Goal: Task Accomplishment & Management: Manage account settings

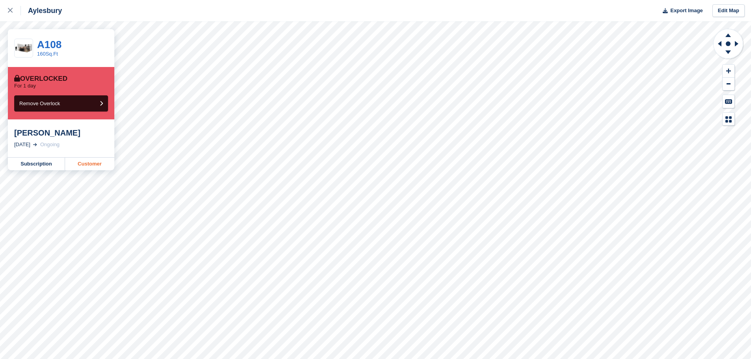
click at [80, 165] on link "Customer" at bounding box center [89, 164] width 49 height 13
click at [85, 165] on link "Customer" at bounding box center [89, 164] width 49 height 13
click at [80, 164] on link "Customer" at bounding box center [89, 164] width 49 height 13
click at [90, 165] on link "Customer" at bounding box center [89, 164] width 49 height 13
click at [79, 160] on link "Customer" at bounding box center [89, 164] width 49 height 13
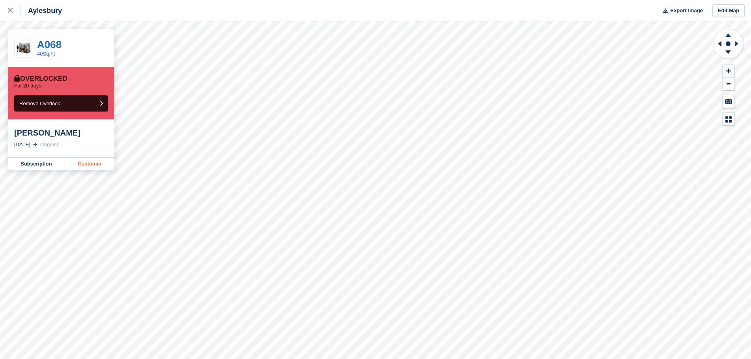
click at [88, 162] on link "Customer" at bounding box center [89, 164] width 49 height 13
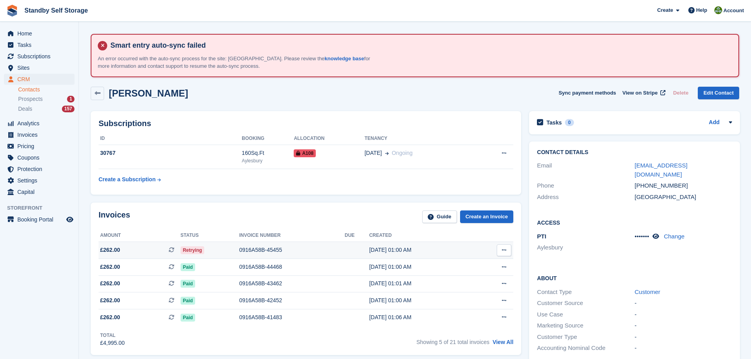
click at [259, 250] on div "0916A58B-45455" at bounding box center [292, 250] width 106 height 8
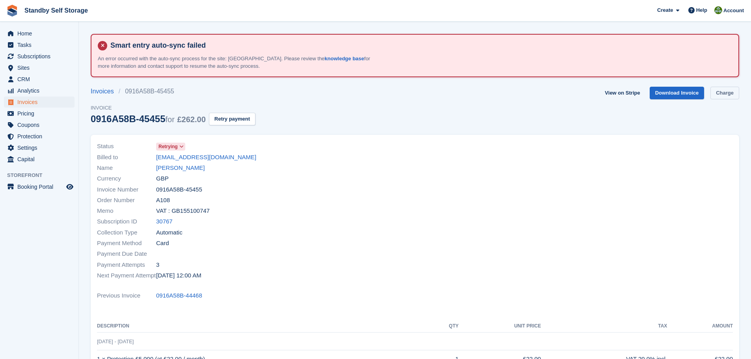
click at [720, 94] on link "Charge" at bounding box center [724, 93] width 29 height 13
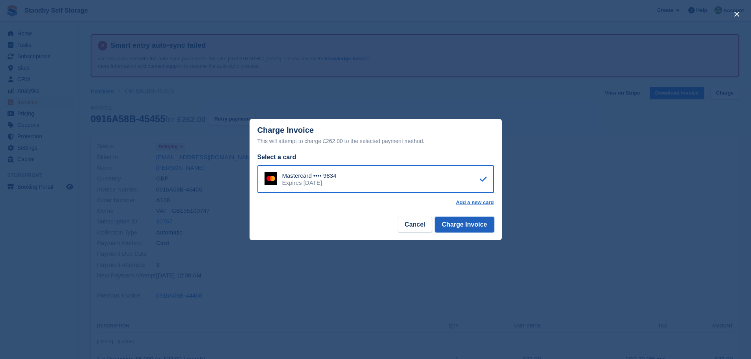
click at [449, 225] on button "Charge Invoice" at bounding box center [464, 225] width 59 height 16
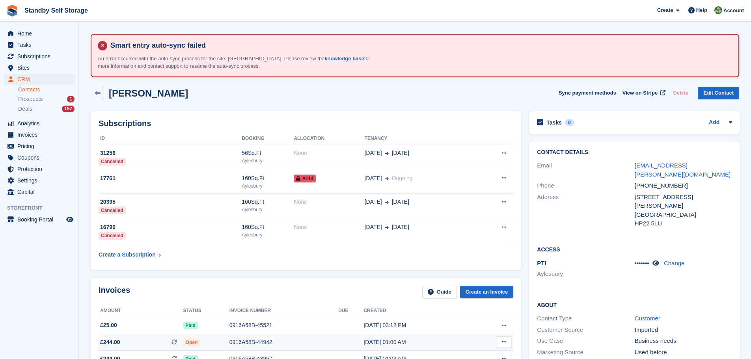
click at [241, 342] on div "0916A58B-44942" at bounding box center [283, 342] width 109 height 8
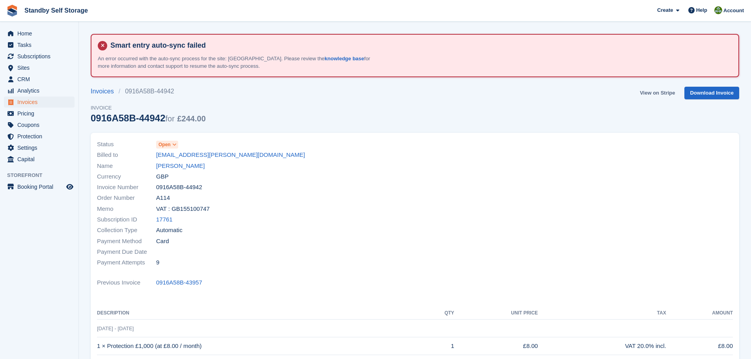
click at [655, 93] on link "View on Stripe" at bounding box center [656, 93] width 41 height 13
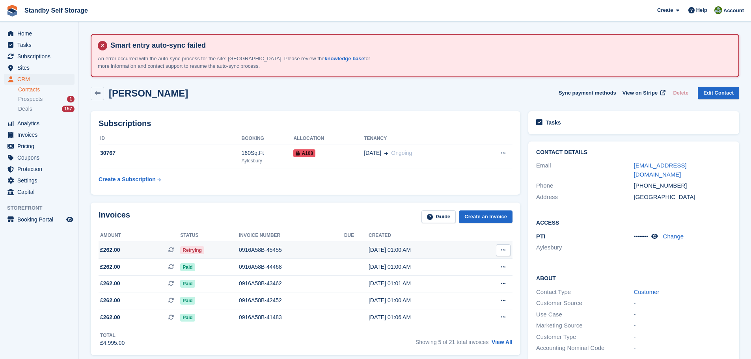
click at [247, 249] on div "0916A58B-45455" at bounding box center [291, 250] width 105 height 8
click at [636, 95] on span "View on Stripe" at bounding box center [639, 93] width 35 height 8
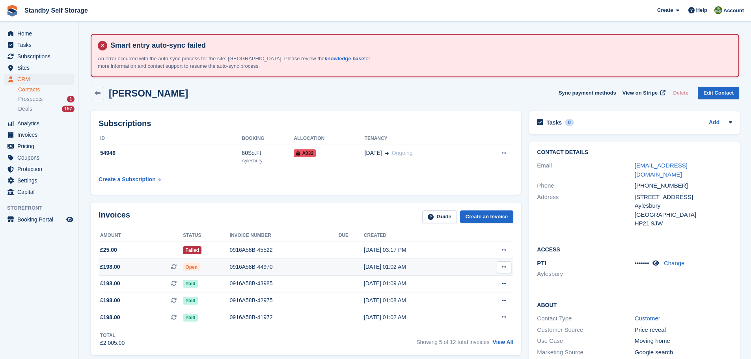
click at [240, 264] on div "0916A58B-44970" at bounding box center [284, 267] width 109 height 8
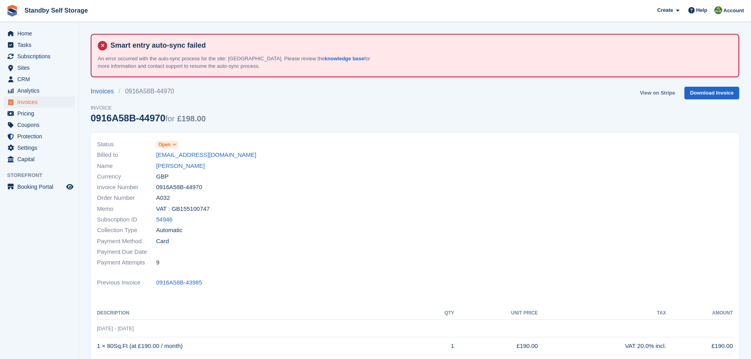
click at [646, 92] on link "View on Stripe" at bounding box center [656, 93] width 41 height 13
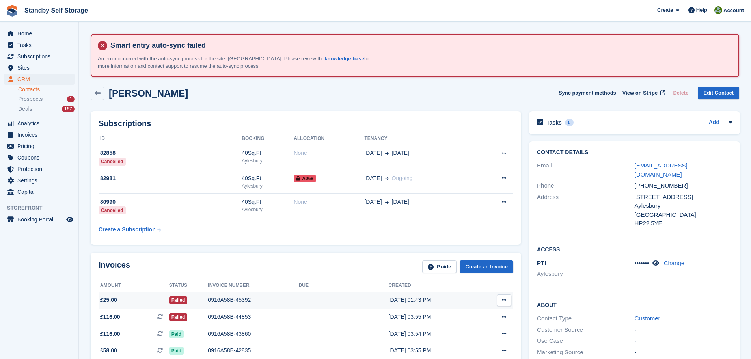
click at [218, 298] on div "0916A58B-45392" at bounding box center [253, 300] width 91 height 8
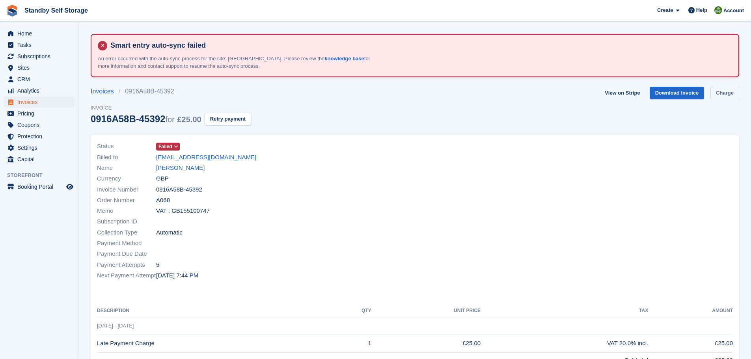
click at [725, 95] on link "Charge" at bounding box center [724, 93] width 29 height 13
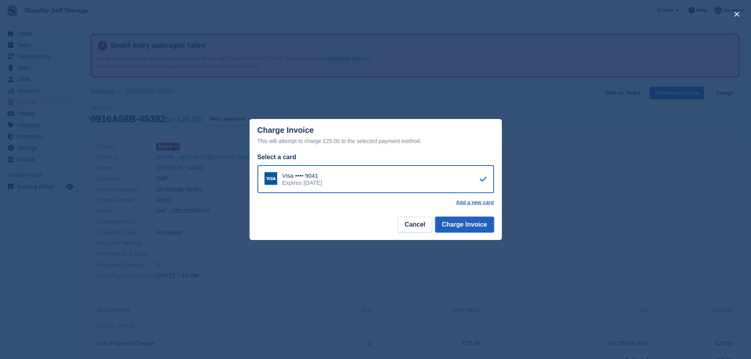
click at [460, 223] on button "Charge Invoice" at bounding box center [464, 225] width 59 height 16
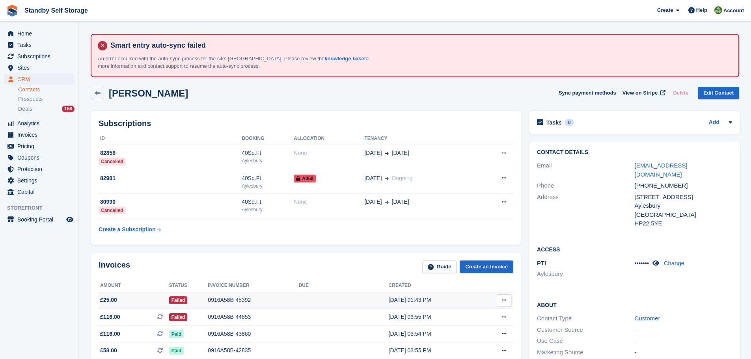
click at [214, 300] on div "0916A58B-45392" at bounding box center [253, 300] width 91 height 8
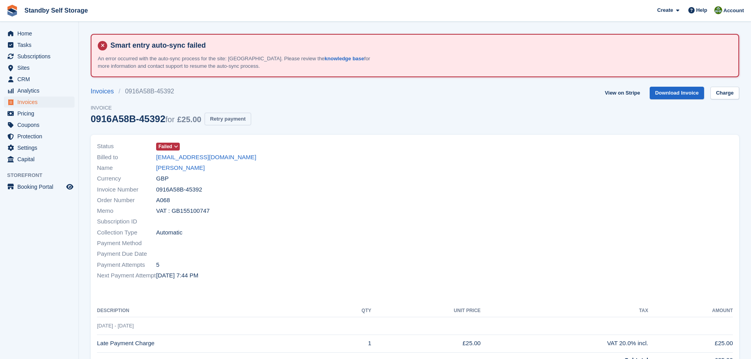
click at [220, 120] on button "Retry payment" at bounding box center [228, 119] width 46 height 13
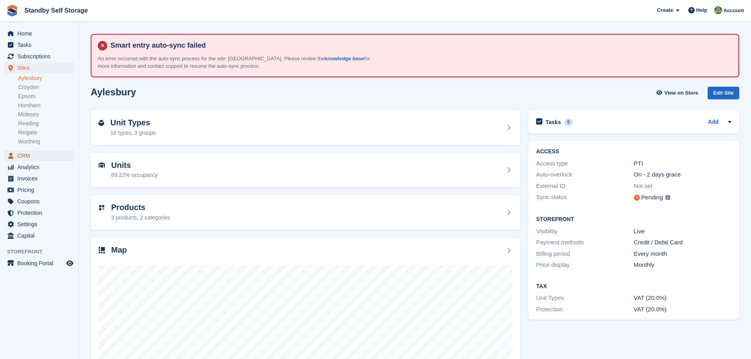
click at [25, 155] on span "CRM" at bounding box center [40, 155] width 47 height 11
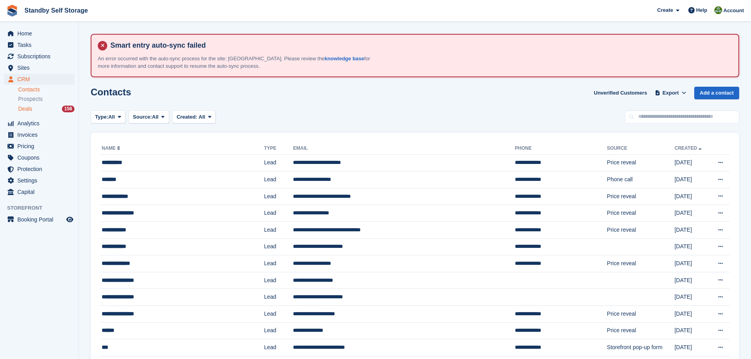
click at [39, 108] on div "Deals 158" at bounding box center [46, 108] width 56 height 7
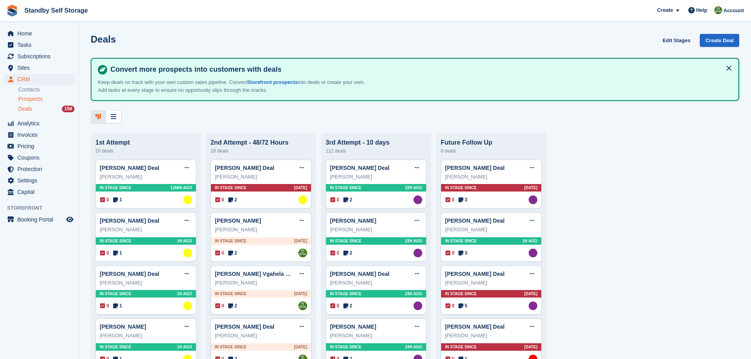
click at [30, 100] on span "Prospects" at bounding box center [30, 98] width 24 height 7
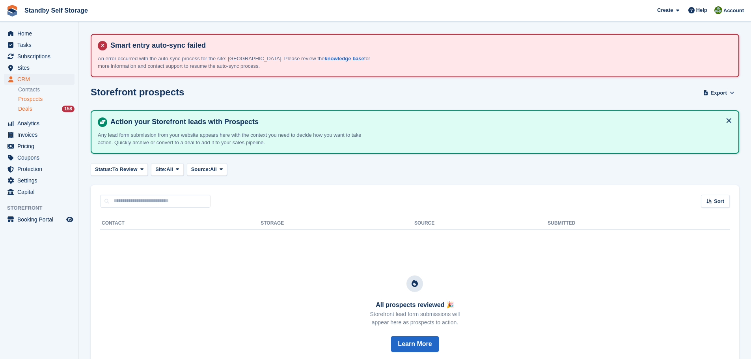
click at [26, 107] on span "Deals" at bounding box center [25, 108] width 14 height 7
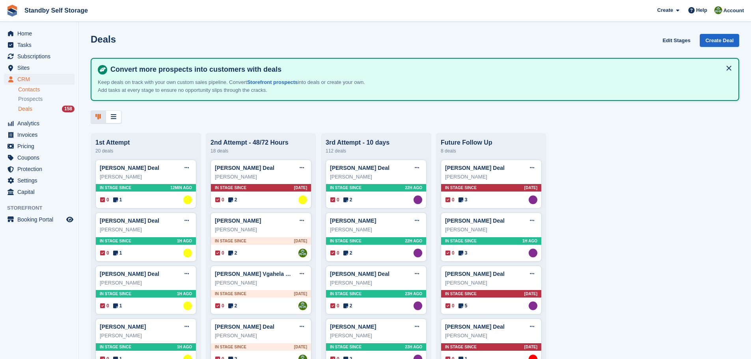
click at [32, 89] on link "Contacts" at bounding box center [46, 89] width 56 height 7
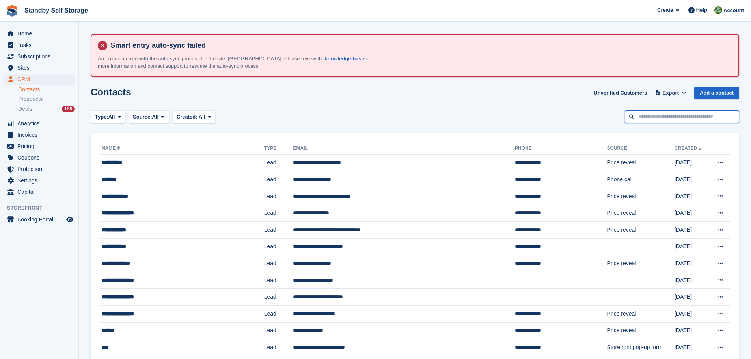
click at [710, 119] on input "text" at bounding box center [682, 116] width 114 height 13
type input "**********"
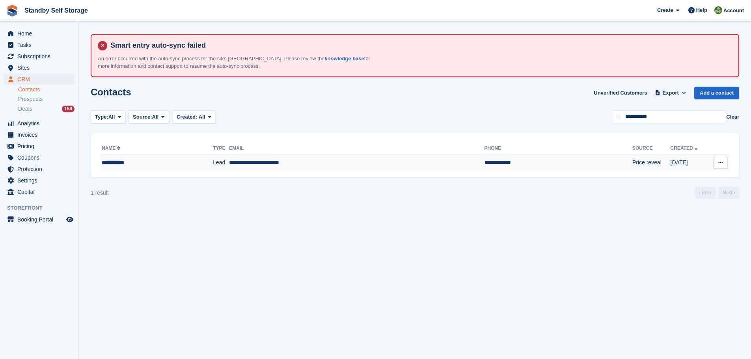
click at [484, 171] on td "**********" at bounding box center [558, 162] width 148 height 17
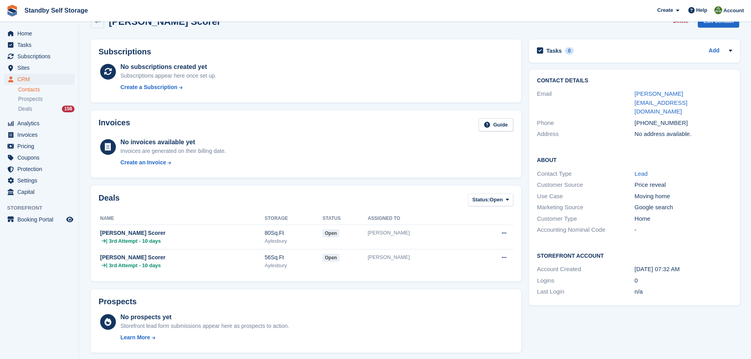
scroll to position [75, 0]
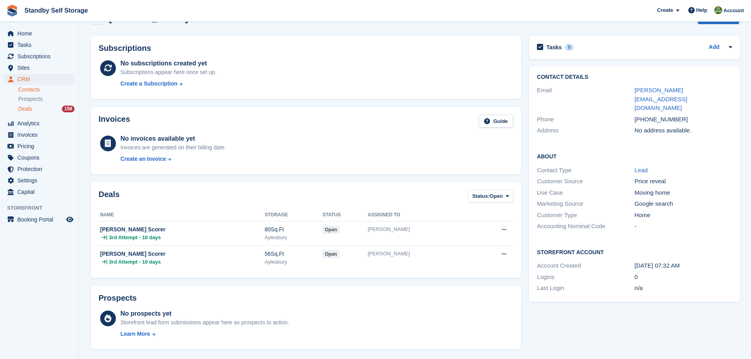
click at [35, 109] on div "Deals 158" at bounding box center [46, 108] width 56 height 7
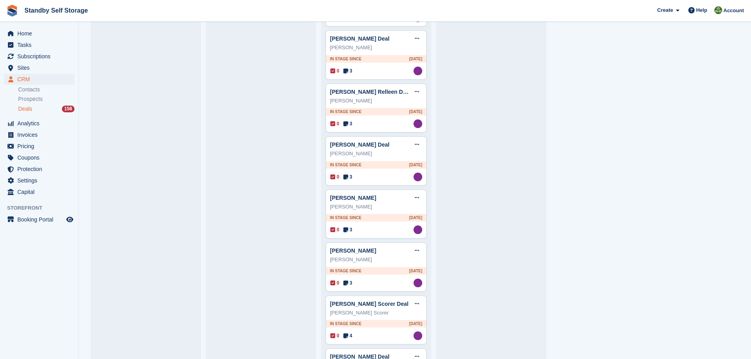
scroll to position [3270, 0]
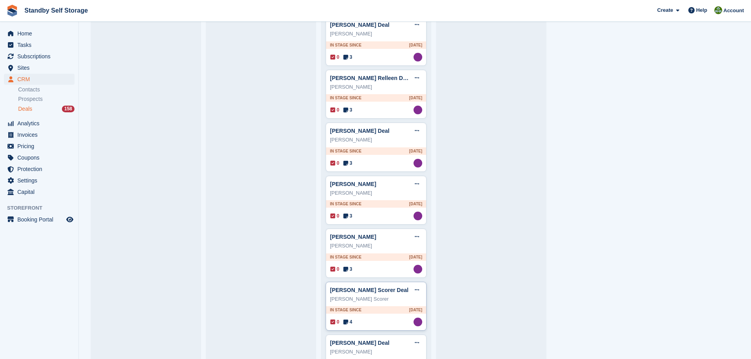
click at [381, 309] on div "In stage since 2D AGO" at bounding box center [376, 309] width 100 height 7
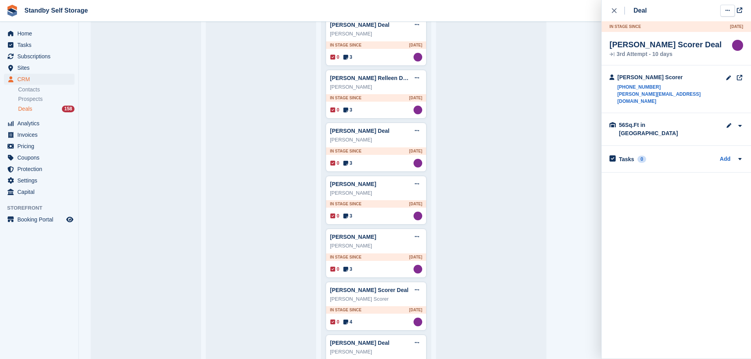
click at [728, 10] on icon at bounding box center [727, 10] width 4 height 5
click at [685, 26] on p "Edit deal" at bounding box center [696, 26] width 69 height 10
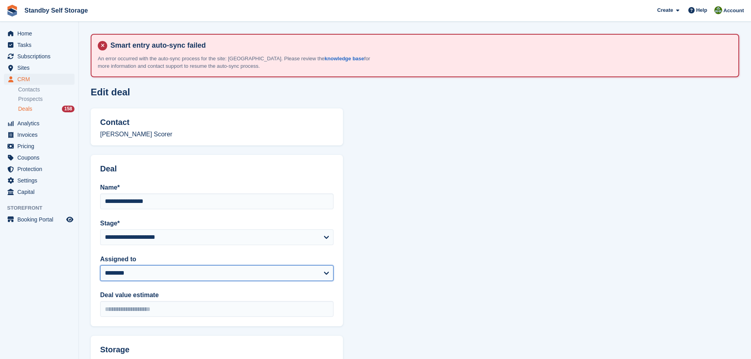
click at [325, 272] on select "**********" at bounding box center [216, 273] width 233 height 16
select select "****"
click at [100, 265] on select "**********" at bounding box center [216, 273] width 233 height 16
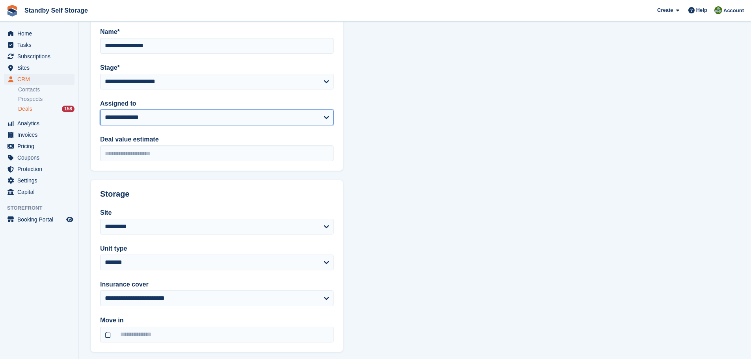
scroll to position [180, 0]
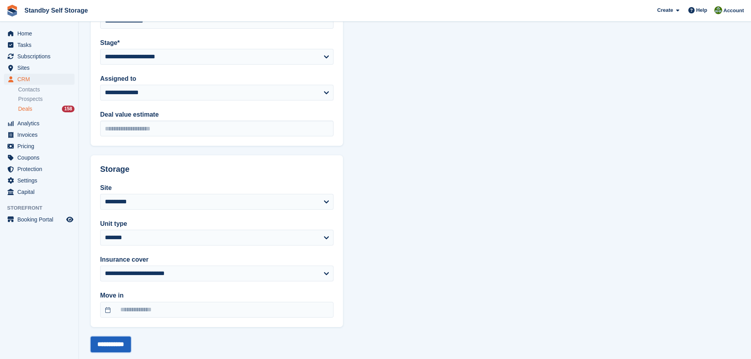
click at [108, 340] on input "**********" at bounding box center [111, 345] width 40 height 16
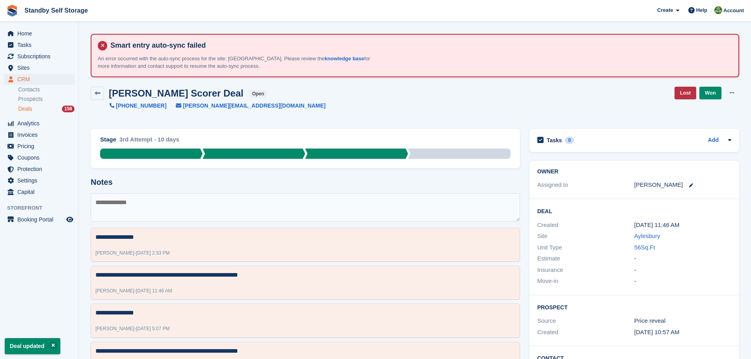
click at [30, 110] on span "Deals" at bounding box center [25, 108] width 14 height 7
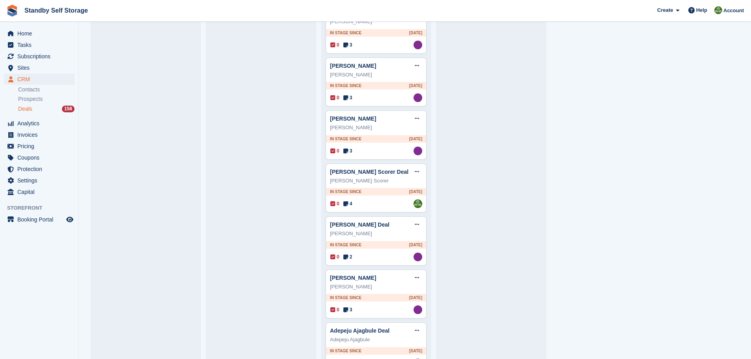
scroll to position [3396, 0]
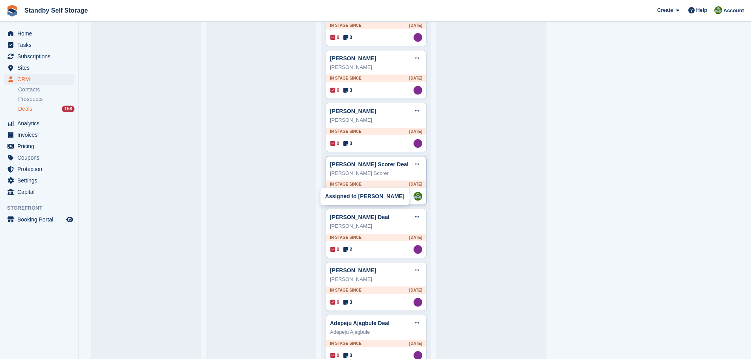
click at [363, 188] on div "In stage since 2D AGO" at bounding box center [376, 183] width 100 height 7
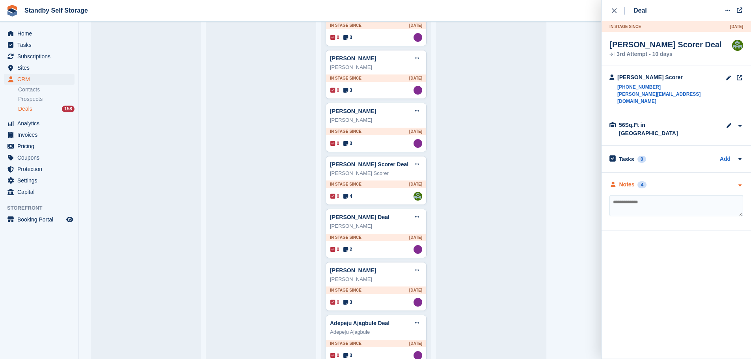
click at [643, 181] on div "4" at bounding box center [641, 184] width 9 height 7
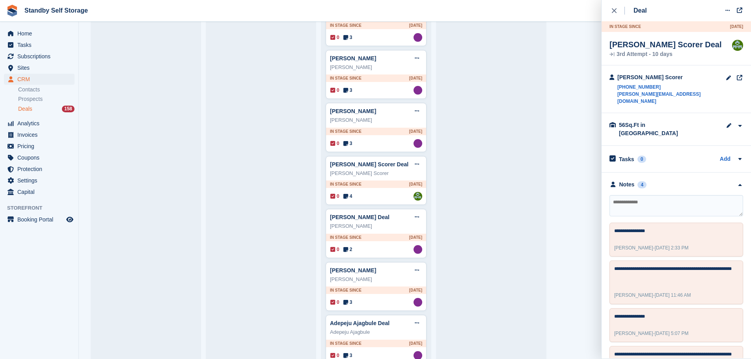
click at [638, 197] on textarea at bounding box center [676, 205] width 134 height 21
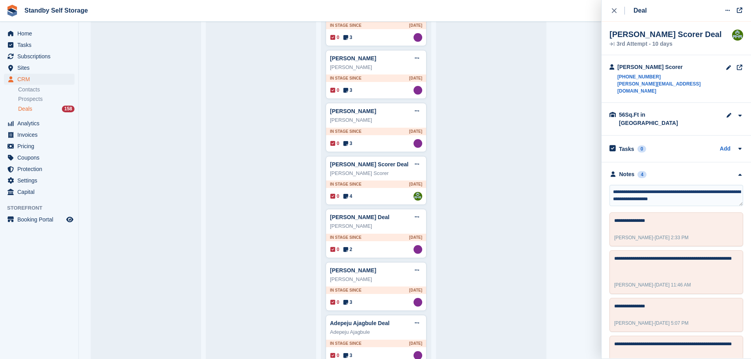
scroll to position [26, 0]
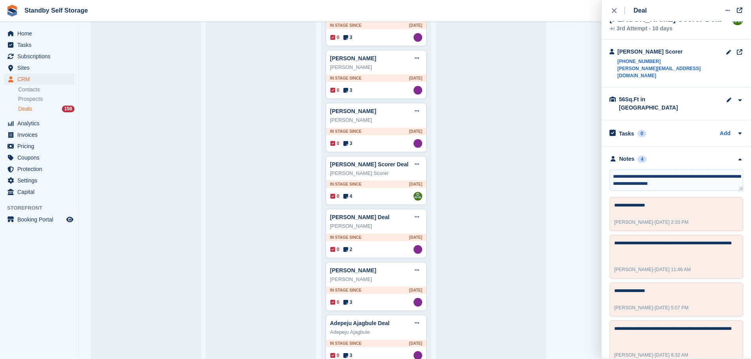
type textarea "**********"
click at [608, 11] on div "Deal Edit deal Mark as won Mark as lost Delete deal In stage since 2D AGO Kate …" at bounding box center [675, 179] width 149 height 358
click at [616, 10] on icon "close" at bounding box center [614, 10] width 5 height 5
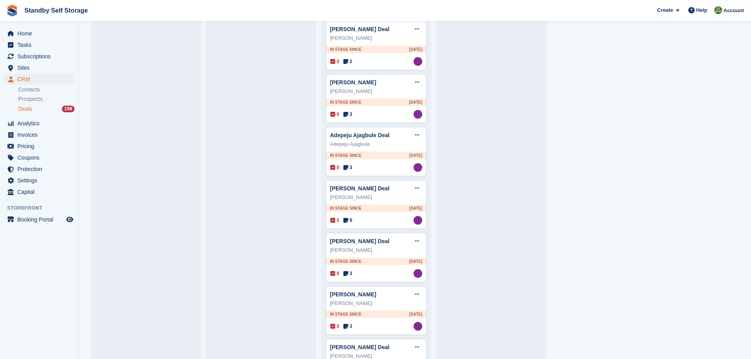
scroll to position [3591, 0]
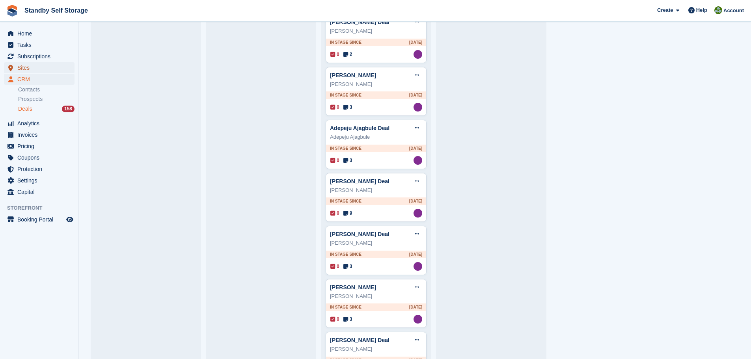
click at [21, 68] on span "Sites" at bounding box center [40, 67] width 47 height 11
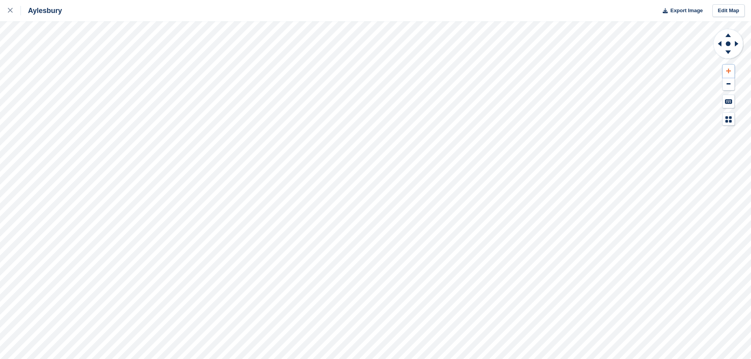
click at [730, 68] on button at bounding box center [728, 71] width 12 height 13
click at [731, 35] on icon at bounding box center [728, 34] width 20 height 10
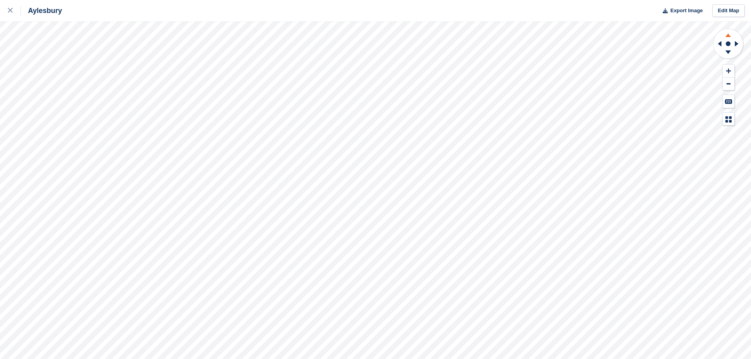
click at [731, 35] on icon at bounding box center [728, 34] width 20 height 10
click at [730, 71] on icon at bounding box center [728, 71] width 5 height 6
click at [726, 35] on icon at bounding box center [728, 34] width 20 height 10
click at [726, 67] on button at bounding box center [728, 71] width 12 height 13
click at [734, 44] on icon at bounding box center [738, 43] width 10 height 20
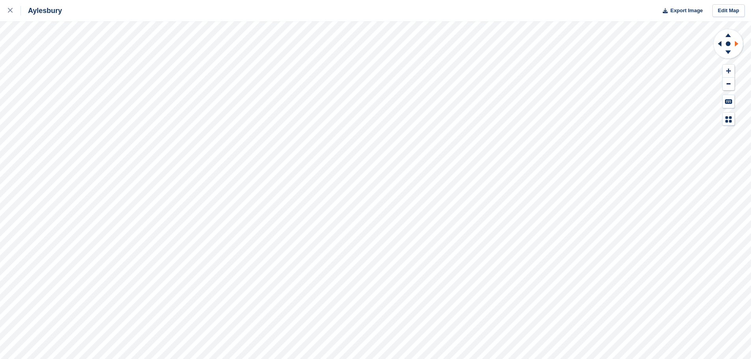
click at [734, 44] on icon at bounding box center [738, 43] width 10 height 20
click at [732, 45] on rect at bounding box center [727, 43] width 9 height 9
click at [734, 43] on icon at bounding box center [738, 43] width 10 height 20
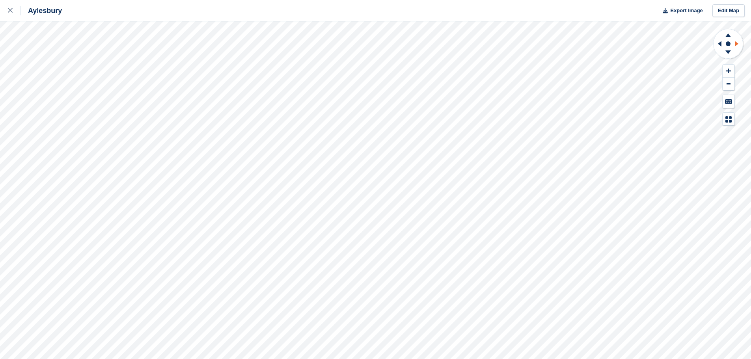
click at [734, 43] on icon at bounding box center [738, 43] width 10 height 20
click at [737, 45] on icon at bounding box center [738, 43] width 10 height 20
click at [723, 70] on button at bounding box center [728, 71] width 12 height 13
click at [726, 37] on icon at bounding box center [728, 34] width 20 height 10
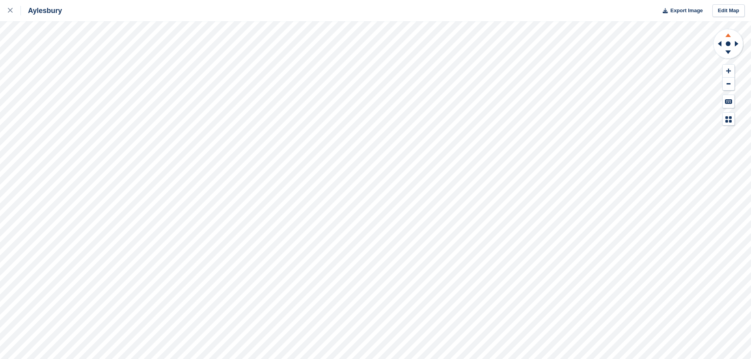
click at [726, 37] on icon at bounding box center [728, 34] width 20 height 10
click at [727, 70] on icon at bounding box center [728, 71] width 5 height 6
click at [721, 45] on icon at bounding box center [720, 44] width 4 height 6
click at [728, 34] on icon at bounding box center [728, 35] width 6 height 4
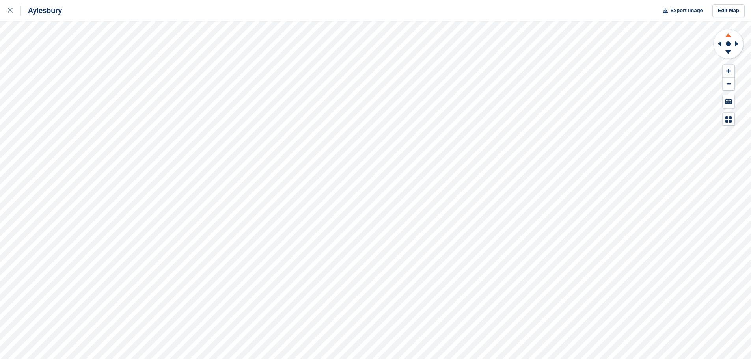
click at [728, 34] on icon at bounding box center [728, 35] width 6 height 4
click at [719, 44] on icon at bounding box center [720, 44] width 4 height 6
click at [733, 43] on icon at bounding box center [738, 43] width 10 height 20
click at [736, 43] on icon at bounding box center [737, 44] width 4 height 6
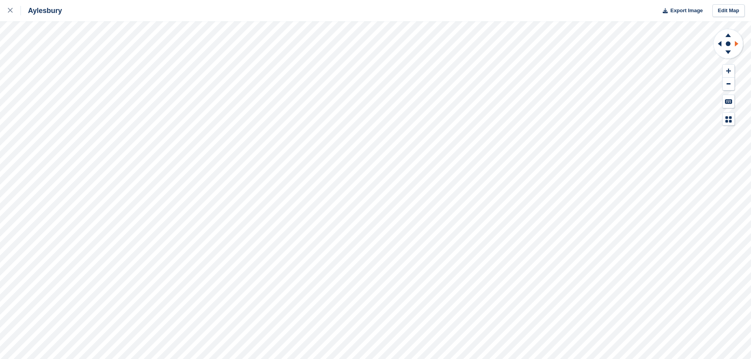
click at [736, 43] on icon at bounding box center [737, 44] width 4 height 6
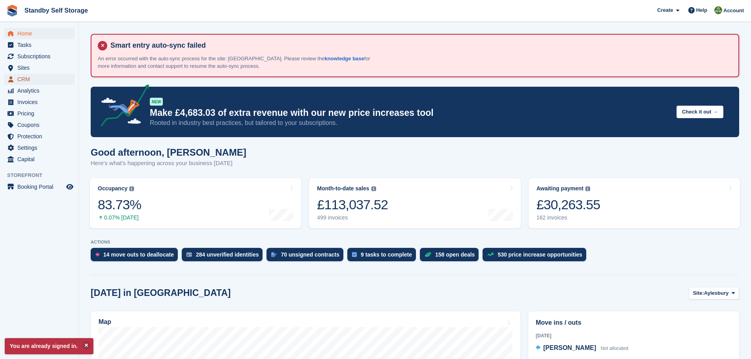
click at [21, 79] on span "CRM" at bounding box center [40, 79] width 47 height 11
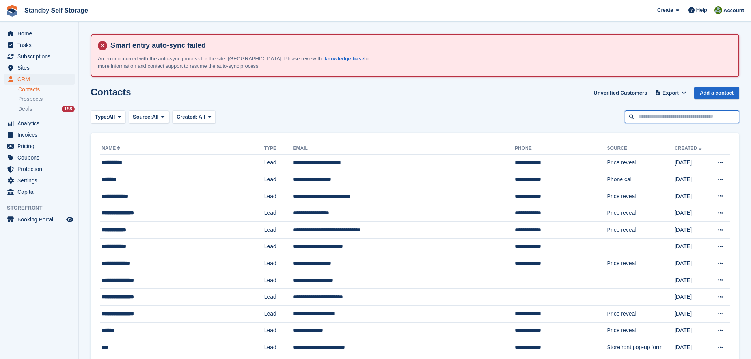
click at [636, 114] on input "text" at bounding box center [682, 116] width 114 height 13
type input "**********"
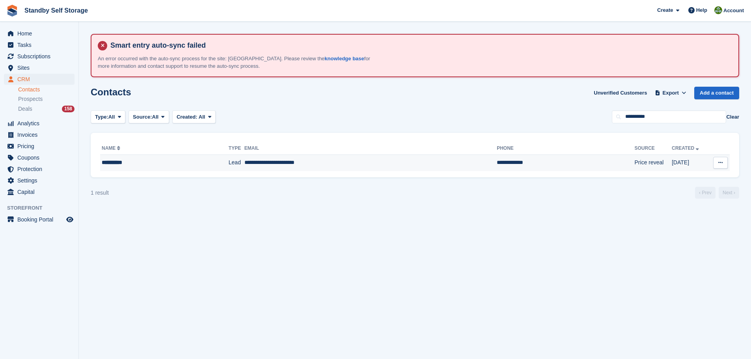
click at [392, 168] on td "**********" at bounding box center [370, 162] width 252 height 17
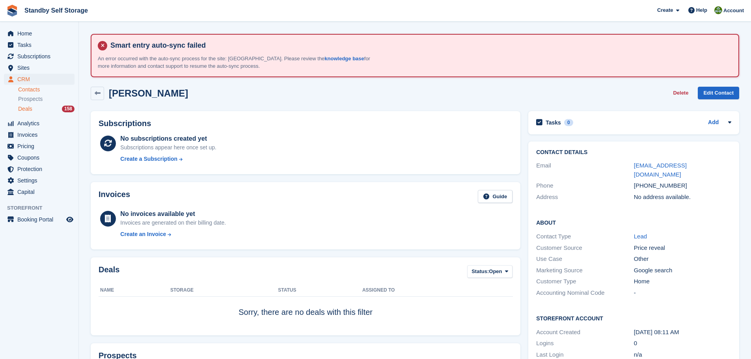
click at [28, 108] on span "Deals" at bounding box center [25, 108] width 14 height 7
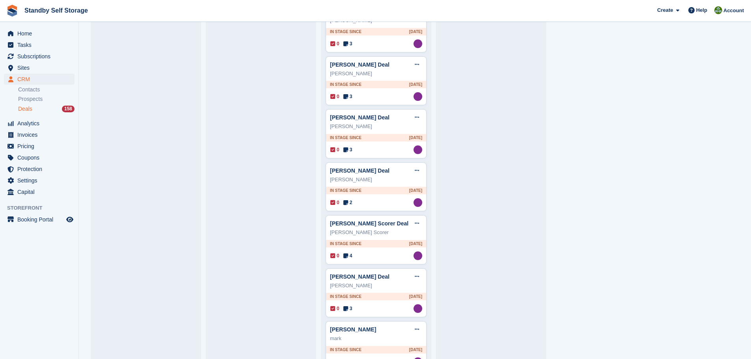
scroll to position [4852, 0]
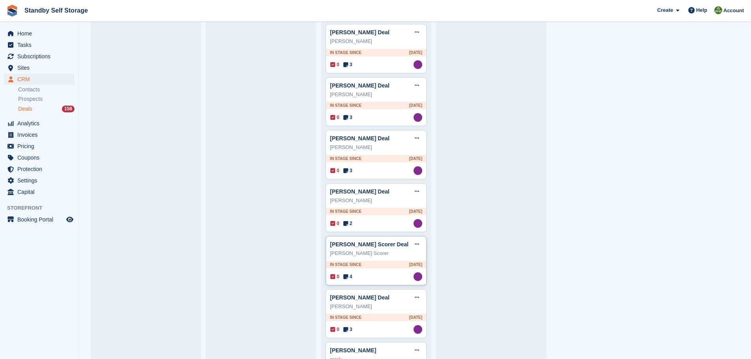
click at [368, 266] on div "In stage since 1D AGO" at bounding box center [376, 264] width 100 height 7
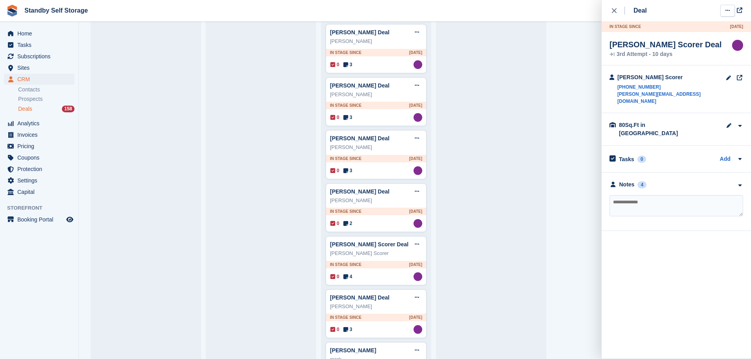
click at [728, 12] on icon at bounding box center [727, 10] width 4 height 5
click at [681, 26] on p "Edit deal" at bounding box center [696, 26] width 69 height 10
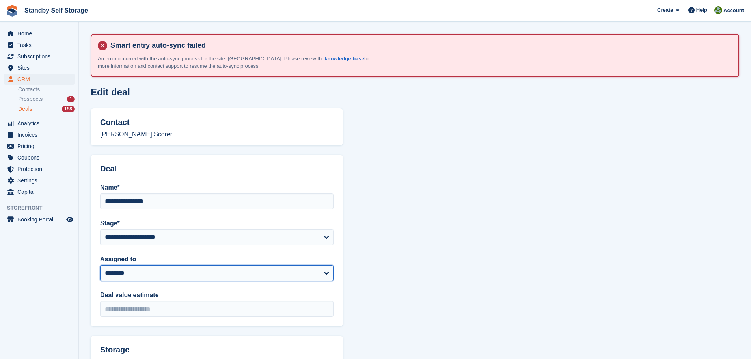
click at [323, 272] on select "**********" at bounding box center [216, 273] width 233 height 16
select select "****"
click at [100, 265] on select "**********" at bounding box center [216, 273] width 233 height 16
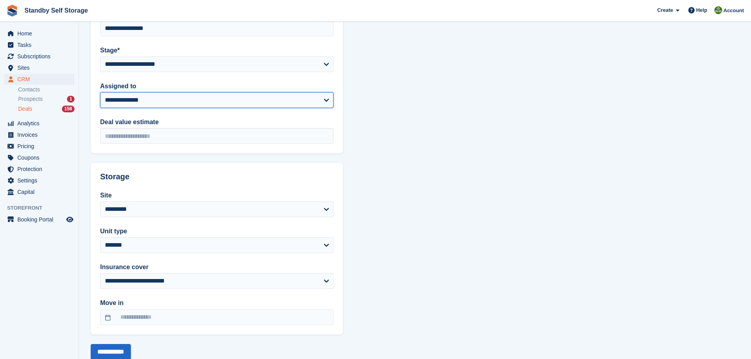
scroll to position [195, 0]
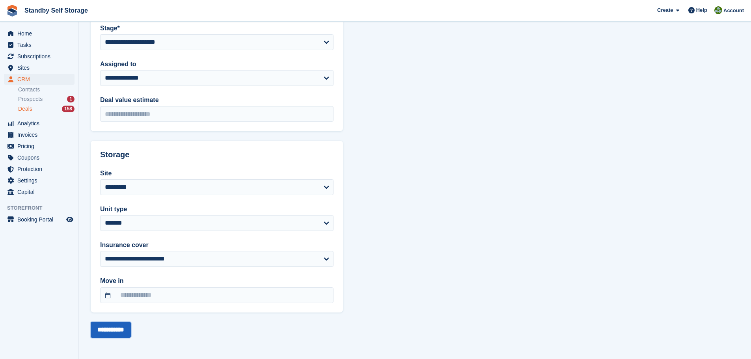
click at [113, 332] on input "**********" at bounding box center [111, 330] width 40 height 16
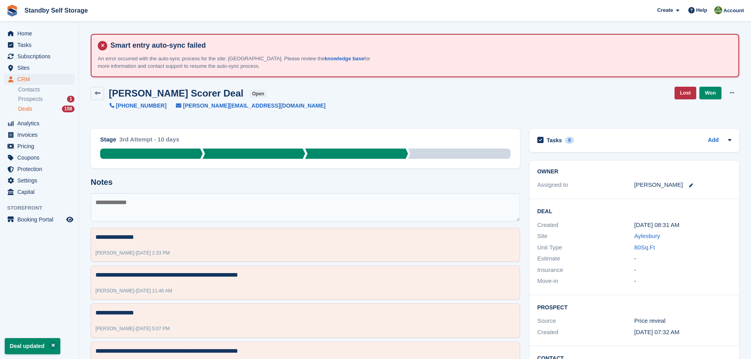
click at [32, 103] on li "Prospects 1" at bounding box center [48, 99] width 60 height 9
click at [30, 106] on span "Deals" at bounding box center [25, 108] width 14 height 7
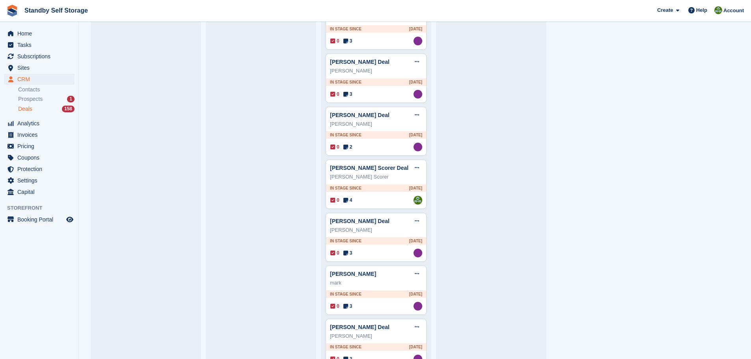
scroll to position [4971, 0]
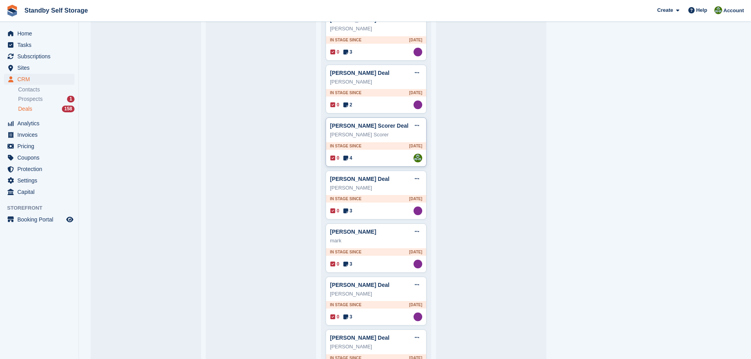
click at [370, 148] on div "In stage since 1D AGO" at bounding box center [376, 145] width 100 height 7
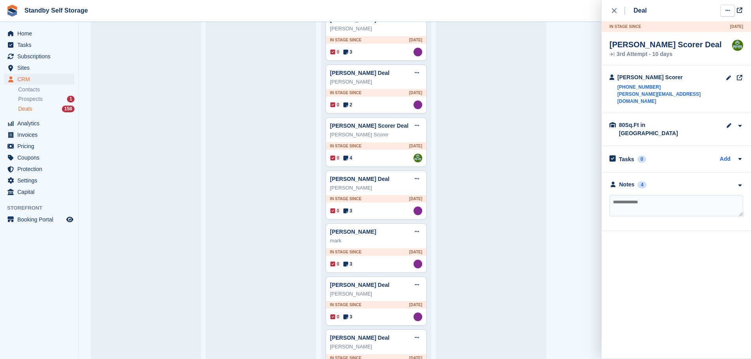
click at [728, 8] on icon at bounding box center [727, 10] width 4 height 5
click at [673, 53] on p "Mark as lost" at bounding box center [696, 53] width 69 height 10
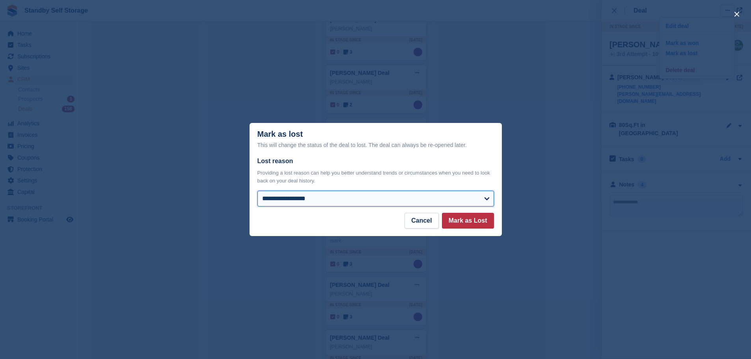
click at [486, 199] on select "**********" at bounding box center [375, 199] width 236 height 16
select select "**********"
click at [257, 192] on select "**********" at bounding box center [375, 199] width 236 height 16
click at [474, 222] on button "Mark as Lost" at bounding box center [468, 221] width 52 height 16
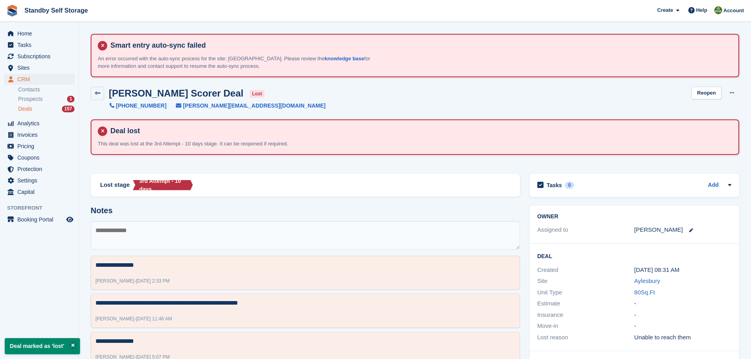
click at [24, 108] on span "Deals" at bounding box center [25, 108] width 14 height 7
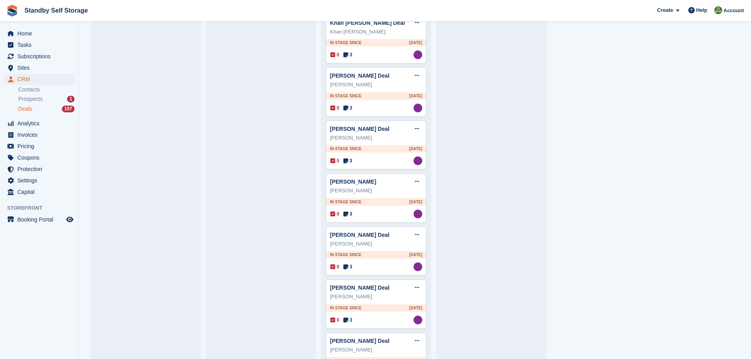
scroll to position [5297, 0]
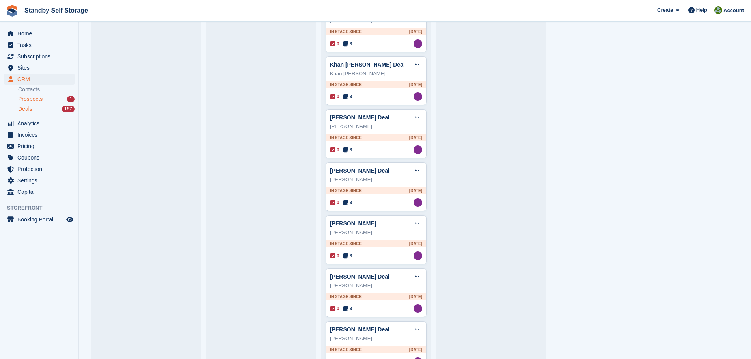
click at [37, 99] on span "Prospects" at bounding box center [30, 98] width 24 height 7
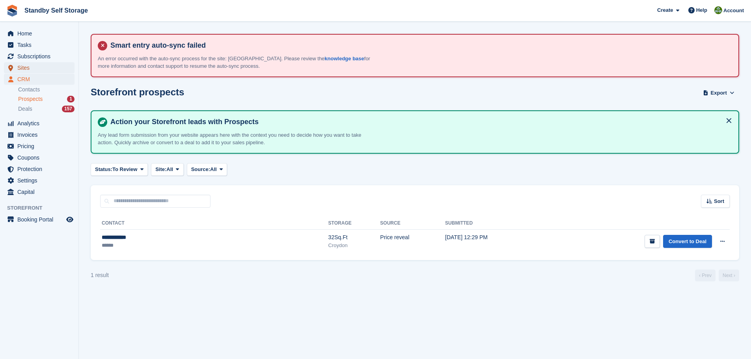
click at [22, 68] on span "Sites" at bounding box center [40, 67] width 47 height 11
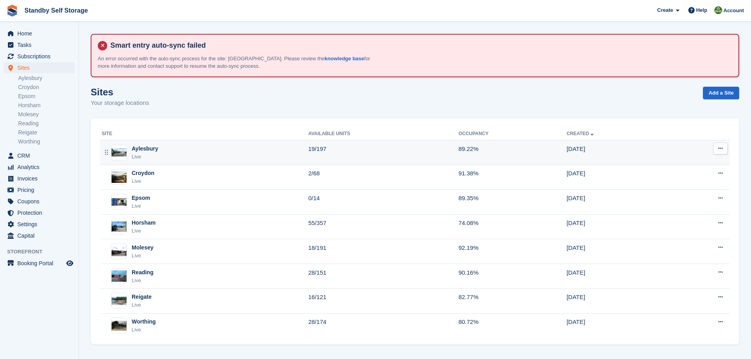
click at [338, 155] on td "19/197" at bounding box center [383, 152] width 150 height 25
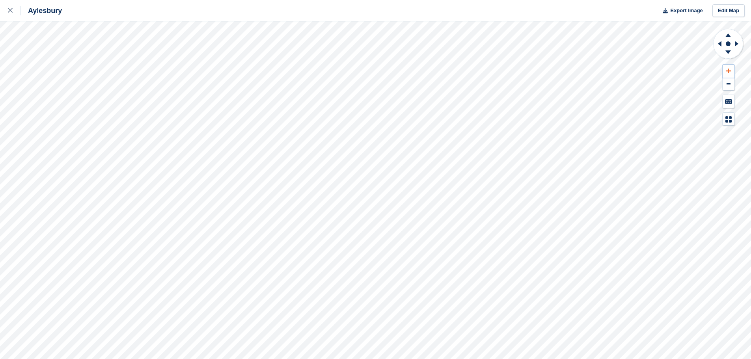
click at [727, 69] on icon at bounding box center [728, 71] width 5 height 6
click at [729, 37] on icon at bounding box center [728, 35] width 6 height 4
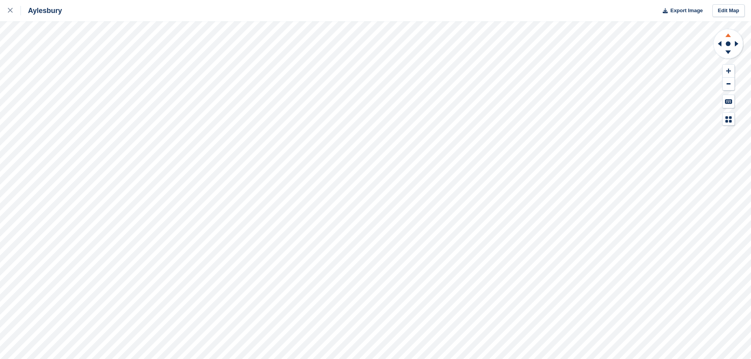
click at [729, 37] on icon at bounding box center [728, 35] width 6 height 4
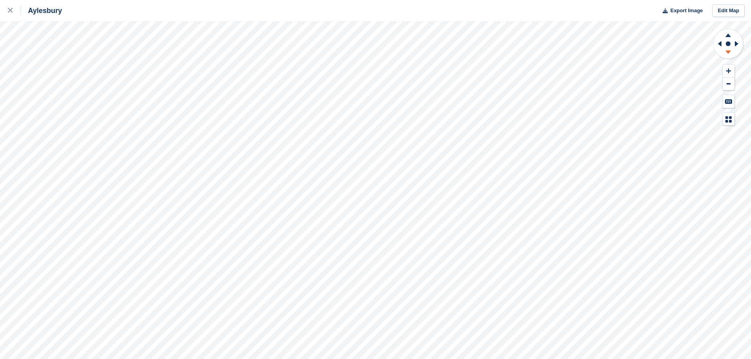
click at [727, 53] on icon at bounding box center [728, 52] width 6 height 4
click at [728, 38] on icon at bounding box center [728, 34] width 20 height 10
click at [736, 43] on icon at bounding box center [737, 44] width 4 height 6
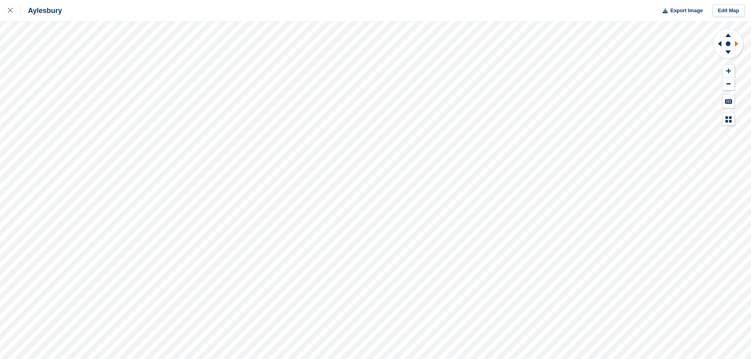
click at [736, 43] on icon at bounding box center [737, 44] width 4 height 6
click at [737, 46] on icon at bounding box center [738, 43] width 10 height 20
